Goal: Contribute content: Add original content to the website for others to see

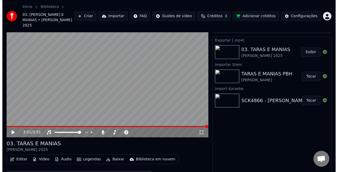
scroll to position [999, 0]
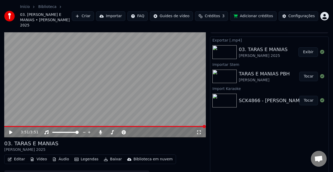
click at [124, 13] on button "Importar" at bounding box center [110, 16] width 29 height 10
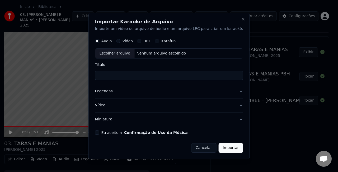
click at [99, 132] on button "Eu aceito a Confirmação de Uso da Música" at bounding box center [97, 132] width 4 height 4
click at [112, 119] on button "Miniatura" at bounding box center [169, 119] width 148 height 14
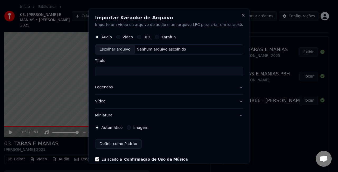
click at [146, 126] on label "Imagem" at bounding box center [140, 127] width 15 height 4
click at [131, 126] on button "Imagem" at bounding box center [129, 127] width 4 height 4
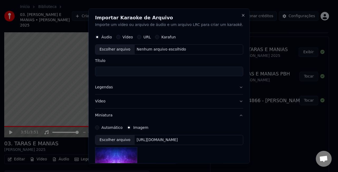
click at [153, 140] on div "[URL][DOMAIN_NAME]" at bounding box center [156, 139] width 45 height 5
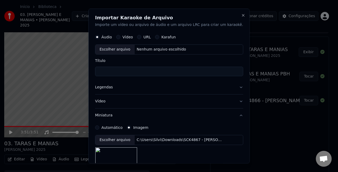
click at [109, 87] on button "Legendas" at bounding box center [169, 87] width 148 height 14
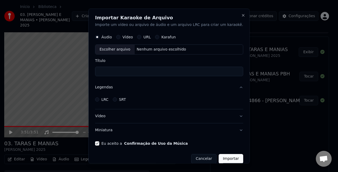
click at [109, 99] on label "LRC" at bounding box center [104, 99] width 7 height 4
click at [99, 99] on button "LRC" at bounding box center [97, 99] width 4 height 4
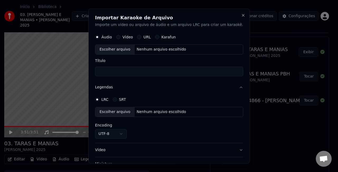
click at [163, 113] on div "Nenhum arquivo escolhido" at bounding box center [161, 111] width 54 height 5
select select "**********"
click at [160, 49] on div "Nenhum arquivo escolhido" at bounding box center [161, 48] width 54 height 5
type input "**********"
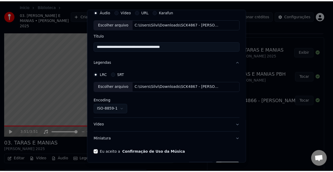
scroll to position [40, 0]
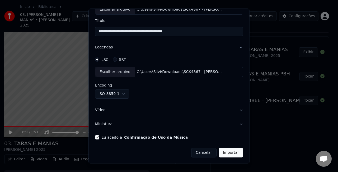
click at [219, 152] on button "Importar" at bounding box center [231, 153] width 25 height 10
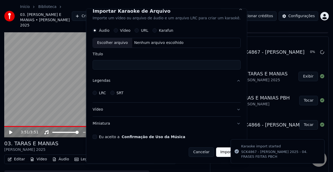
scroll to position [6, 0]
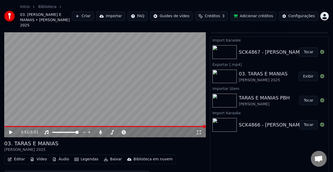
click at [306, 47] on button "Tocar" at bounding box center [309, 52] width 19 height 10
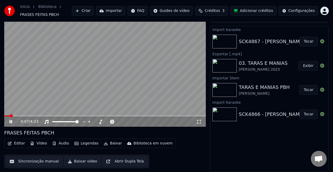
click at [59, 144] on button "Áudio" at bounding box center [60, 142] width 21 height 7
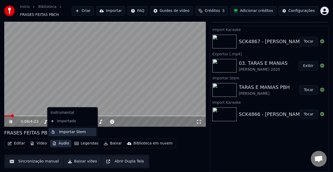
click at [62, 132] on div "Importar Stem" at bounding box center [72, 131] width 27 height 5
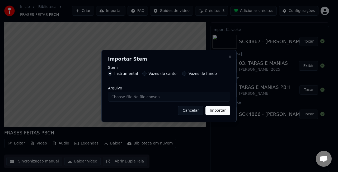
click at [154, 73] on label "Vozes do cantor" at bounding box center [164, 74] width 30 height 4
click at [147, 73] on button "Vozes do cantor" at bounding box center [144, 73] width 4 height 4
click at [148, 100] on input "Arquivo" at bounding box center [169, 97] width 122 height 10
type input "**********"
click at [196, 109] on button "Cancelar" at bounding box center [190, 111] width 25 height 10
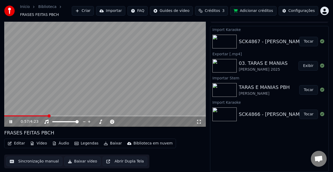
click at [26, 76] on video at bounding box center [105, 70] width 202 height 114
click at [62, 143] on button "Áudio" at bounding box center [60, 142] width 21 height 7
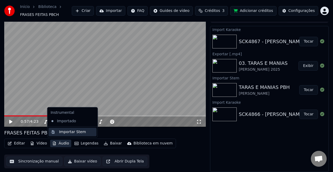
click at [71, 130] on div "Importar Stem" at bounding box center [72, 131] width 27 height 5
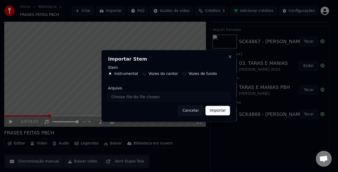
click at [167, 74] on label "Vozes do cantor" at bounding box center [164, 74] width 30 height 4
click at [147, 74] on button "Vozes do cantor" at bounding box center [144, 73] width 4 height 4
click at [158, 99] on input "Arquivo" at bounding box center [169, 97] width 122 height 10
type input "**********"
click at [223, 108] on button "Importar" at bounding box center [218, 111] width 25 height 10
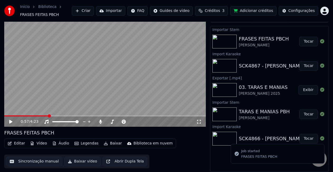
click at [311, 43] on button "Tocar" at bounding box center [309, 42] width 19 height 10
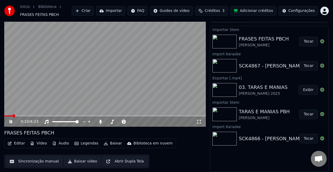
click at [311, 92] on button "Exibir" at bounding box center [309, 90] width 20 height 10
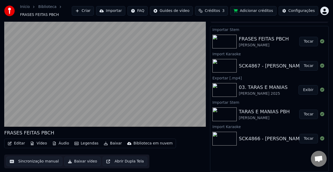
click at [43, 87] on video at bounding box center [105, 70] width 202 height 114
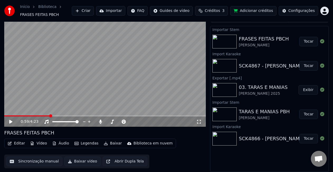
click at [310, 90] on button "Exibir" at bounding box center [309, 90] width 20 height 10
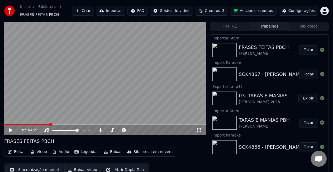
click at [307, 50] on button "Tocar" at bounding box center [309, 50] width 19 height 10
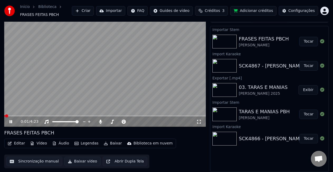
click at [20, 145] on button "Editar" at bounding box center [16, 142] width 21 height 7
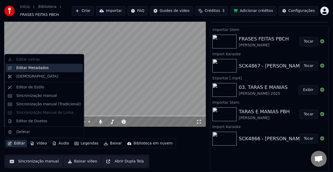
click at [27, 67] on div "Editar Metadados" at bounding box center [32, 67] width 32 height 5
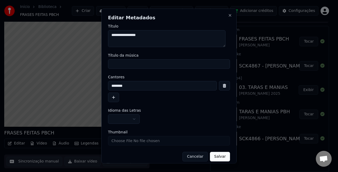
drag, startPoint x: 144, startPoint y: 34, endPoint x: -77, endPoint y: -15, distance: 226.6
click at [0, 0] on html "Início Biblioteca FRASES FEITAS PBCH Criar Importar FAQ Guides de vídeo Crédito…" at bounding box center [169, 78] width 338 height 172
paste textarea "**********"
type textarea "**********"
click at [152, 62] on input "Título da música" at bounding box center [169, 64] width 122 height 10
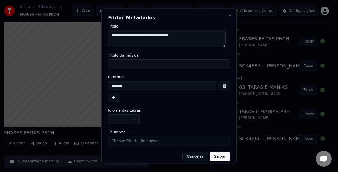
paste input "**********"
drag, startPoint x: 158, startPoint y: 64, endPoint x: -23, endPoint y: 22, distance: 185.6
click at [0, 22] on html "Início Biblioteca FRASES FEITAS PBCH Criar Importar FAQ Guides de vídeo Crédito…" at bounding box center [169, 78] width 338 height 172
type input "**********"
click at [128, 82] on input "********" at bounding box center [162, 86] width 109 height 10
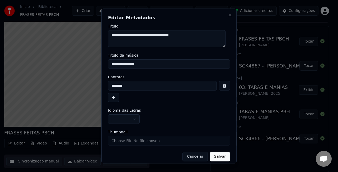
click at [130, 82] on input "********" at bounding box center [162, 86] width 109 height 10
drag, startPoint x: 137, startPoint y: 86, endPoint x: -4, endPoint y: 58, distance: 143.7
click at [0, 58] on html "Início Biblioteca FRASES FEITAS PBCH Criar Importar FAQ Guides de vídeo Crédito…" at bounding box center [169, 78] width 338 height 172
paste input "**********"
drag, startPoint x: 128, startPoint y: 85, endPoint x: -71, endPoint y: 31, distance: 206.8
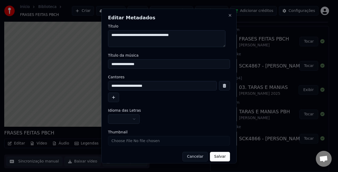
click at [0, 31] on html "Início Biblioteca FRASES FEITAS PBCH Criar Importar FAQ Guides de vídeo Crédito…" at bounding box center [169, 78] width 338 height 172
type input "**********"
click at [118, 117] on button "button" at bounding box center [124, 119] width 32 height 10
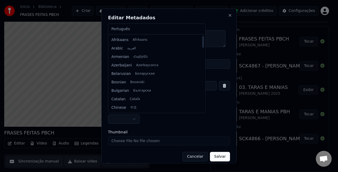
select select "**"
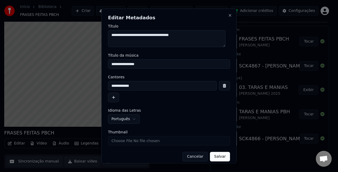
click at [213, 157] on button "Salvar" at bounding box center [220, 157] width 20 height 10
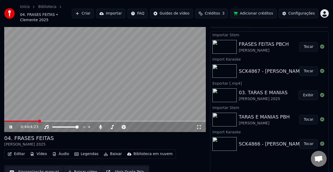
click at [115, 150] on button "Baixar" at bounding box center [113, 153] width 22 height 7
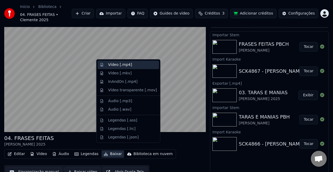
click at [115, 62] on div "Vídeo [.mp4]" at bounding box center [129, 64] width 62 height 8
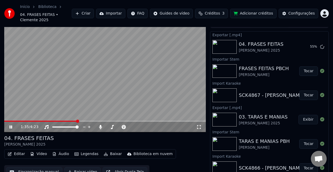
click at [158, 53] on video at bounding box center [105, 75] width 202 height 114
click at [160, 49] on video at bounding box center [105, 75] width 202 height 114
click at [309, 43] on button "Exibir" at bounding box center [309, 47] width 20 height 10
click at [42, 59] on video at bounding box center [105, 75] width 202 height 114
